Goal: Task Accomplishment & Management: Complete application form

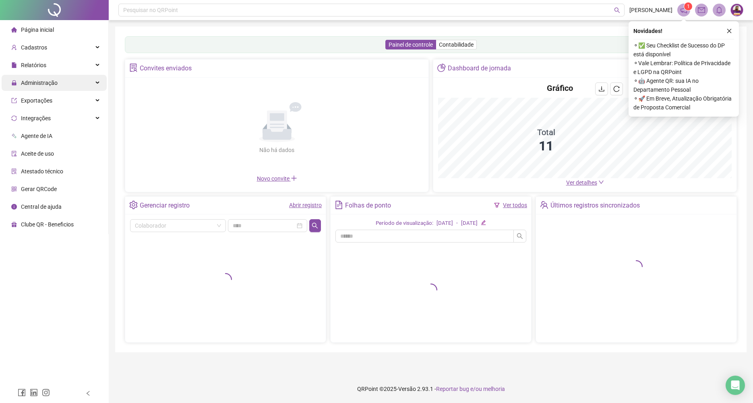
click at [74, 85] on div "Administração" at bounding box center [54, 83] width 105 height 16
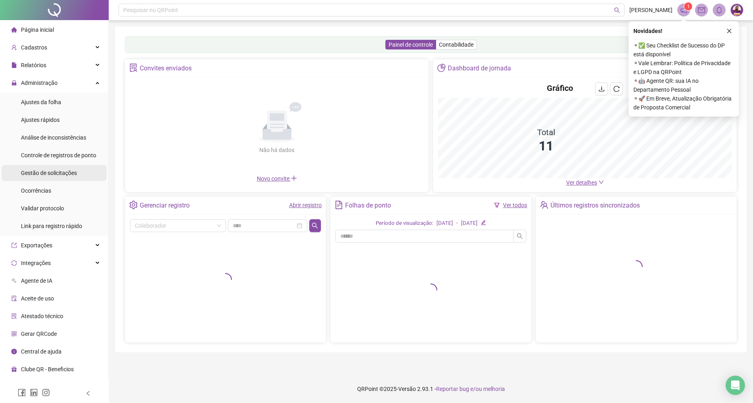
click at [60, 175] on span "Gestão de solicitações" at bounding box center [49, 173] width 56 height 6
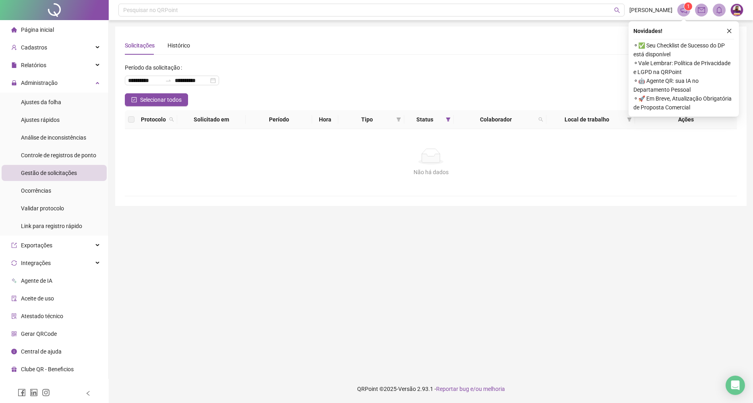
click at [70, 31] on li "Página inicial" at bounding box center [54, 30] width 105 height 16
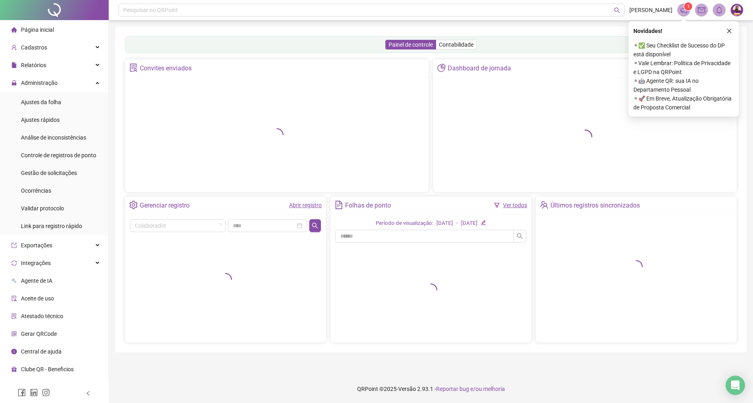
click at [291, 204] on link "Abrir registro" at bounding box center [305, 205] width 33 height 6
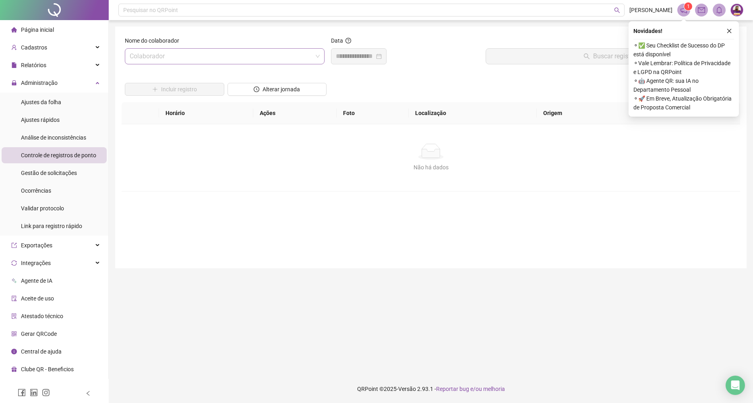
click at [238, 62] on input "search" at bounding box center [221, 56] width 183 height 15
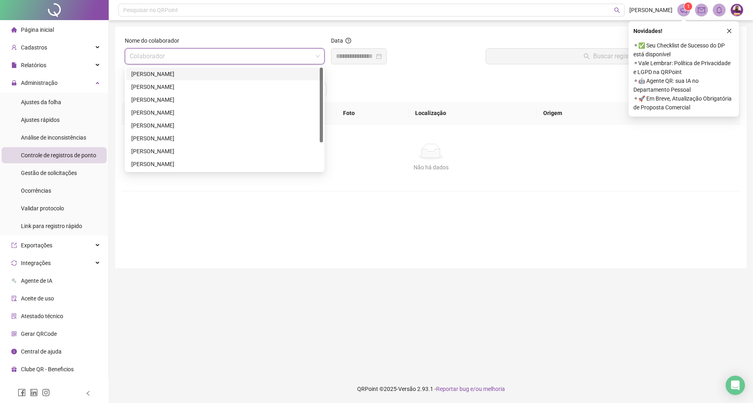
click at [359, 94] on div "Incluir registro Alterar jornada" at bounding box center [430, 86] width 615 height 31
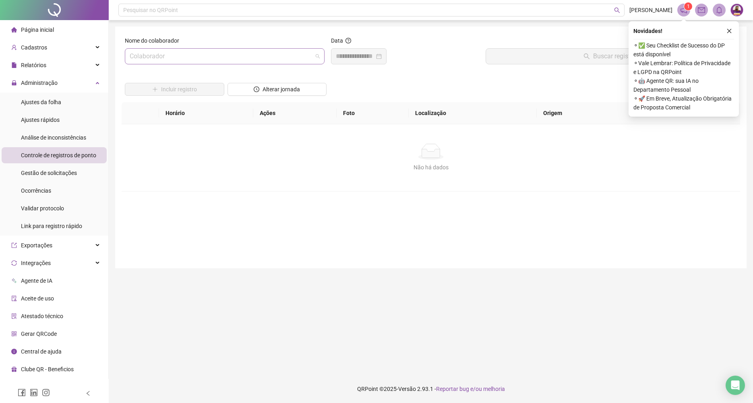
click at [278, 54] on input "search" at bounding box center [221, 56] width 183 height 15
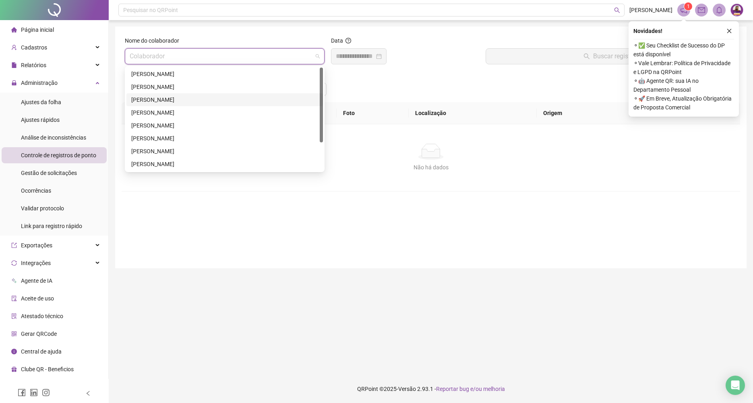
click at [214, 99] on div "[PERSON_NAME]" at bounding box center [224, 99] width 187 height 9
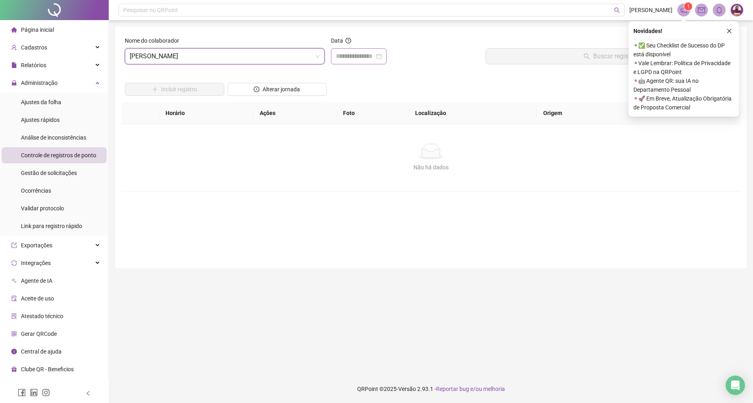
click at [347, 62] on div at bounding box center [359, 56] width 56 height 16
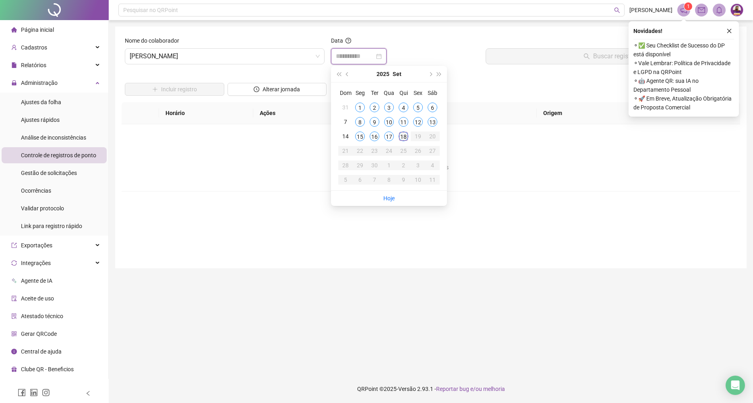
type input "**********"
drag, startPoint x: 400, startPoint y: 136, endPoint x: 423, endPoint y: 127, distance: 24.5
click at [401, 136] on div "18" at bounding box center [403, 137] width 10 height 10
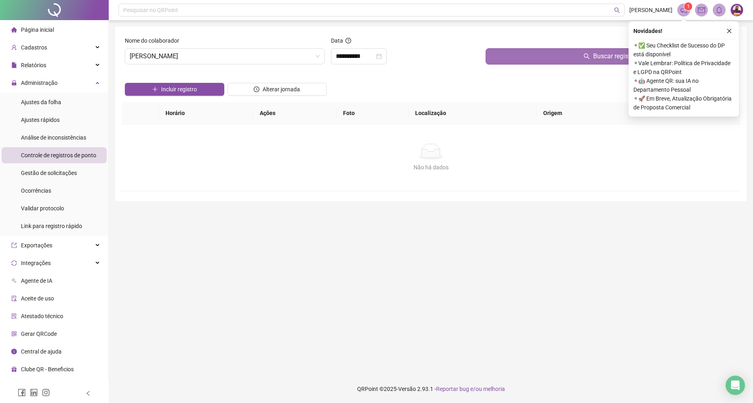
drag, startPoint x: 512, startPoint y: 53, endPoint x: 526, endPoint y: 52, distance: 14.1
click at [514, 52] on button "Buscar registros" at bounding box center [610, 56] width 251 height 16
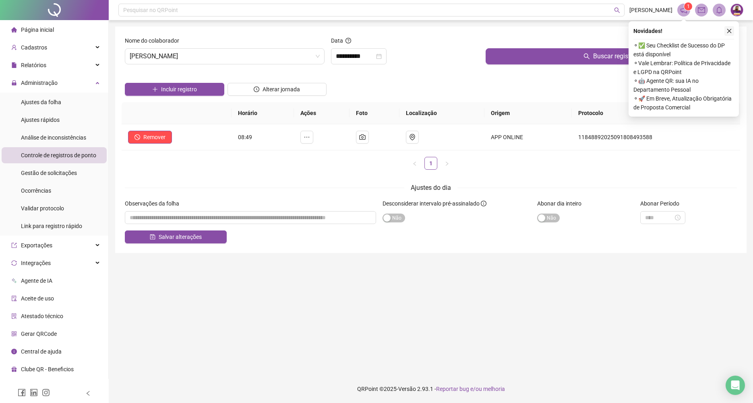
click at [728, 31] on icon "close" at bounding box center [729, 31] width 6 height 6
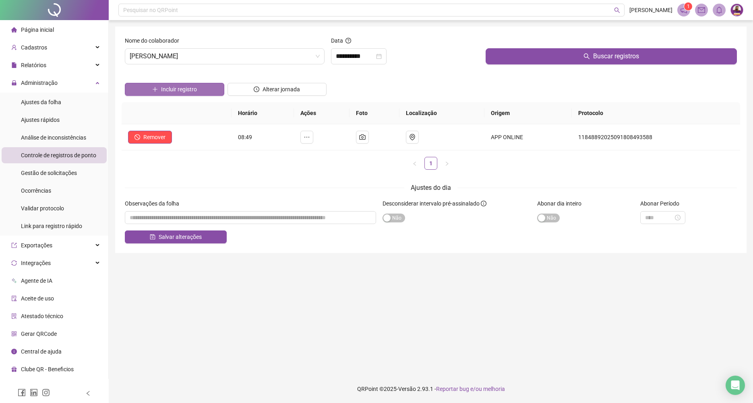
click at [215, 93] on button "Incluir registro" at bounding box center [174, 89] width 99 height 13
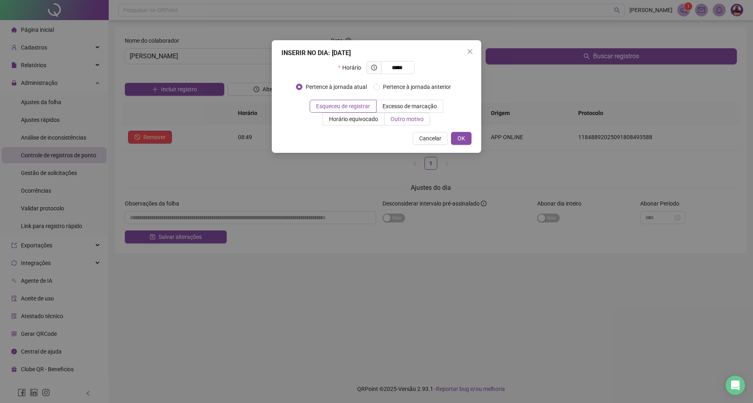
type input "*****"
click at [390, 122] on span "Outro motivo" at bounding box center [406, 119] width 33 height 6
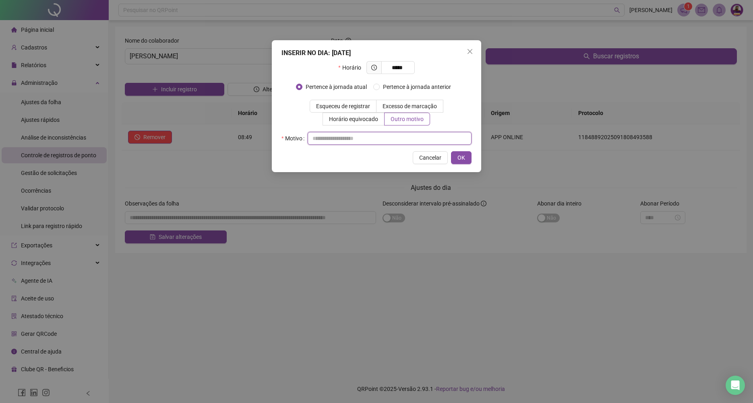
click at [390, 144] on input "text" at bounding box center [389, 138] width 164 height 13
type input "*"
click at [464, 158] on span "OK" at bounding box center [461, 157] width 8 height 9
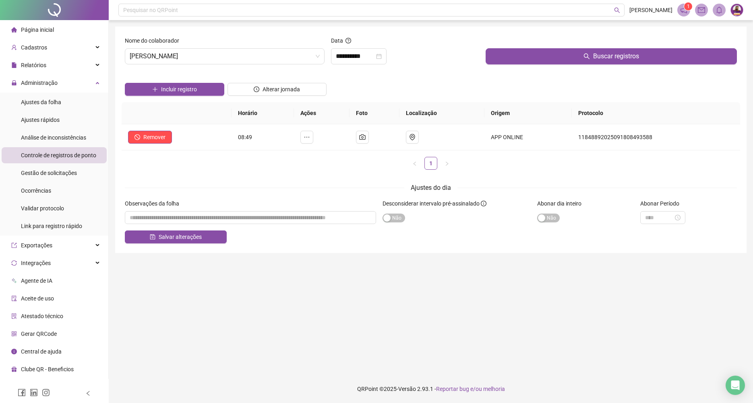
click at [67, 31] on li "Página inicial" at bounding box center [54, 30] width 105 height 16
